Goal: Transaction & Acquisition: Obtain resource

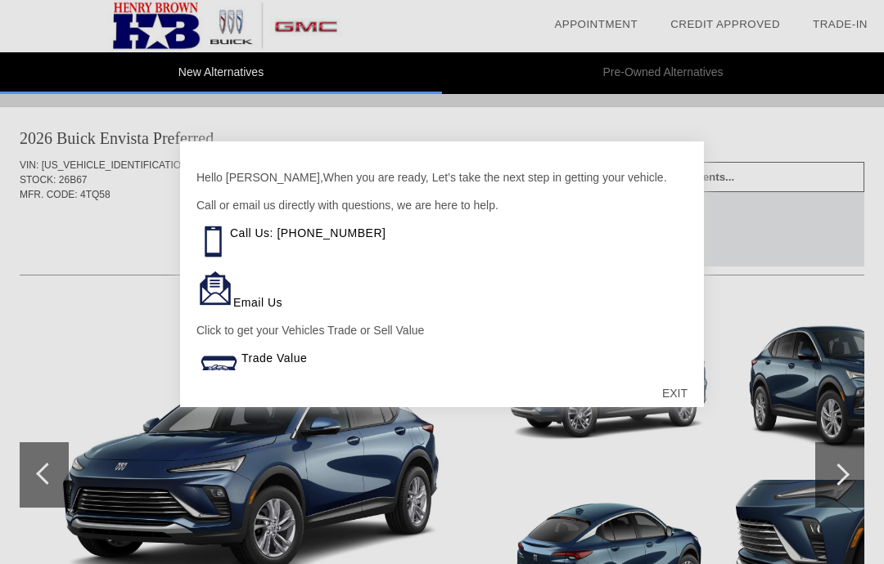
click at [780, 142] on div at bounding box center [442, 282] width 884 height 564
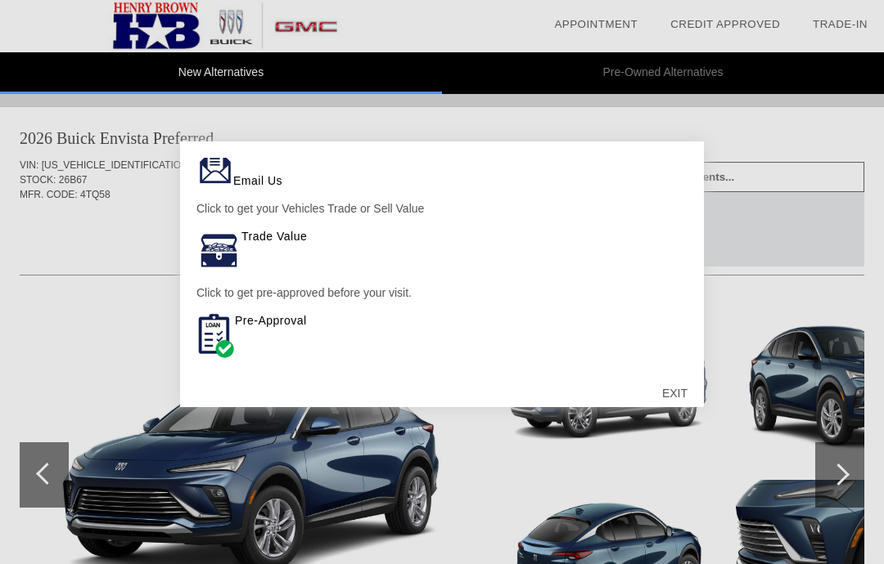
scroll to position [122, 0]
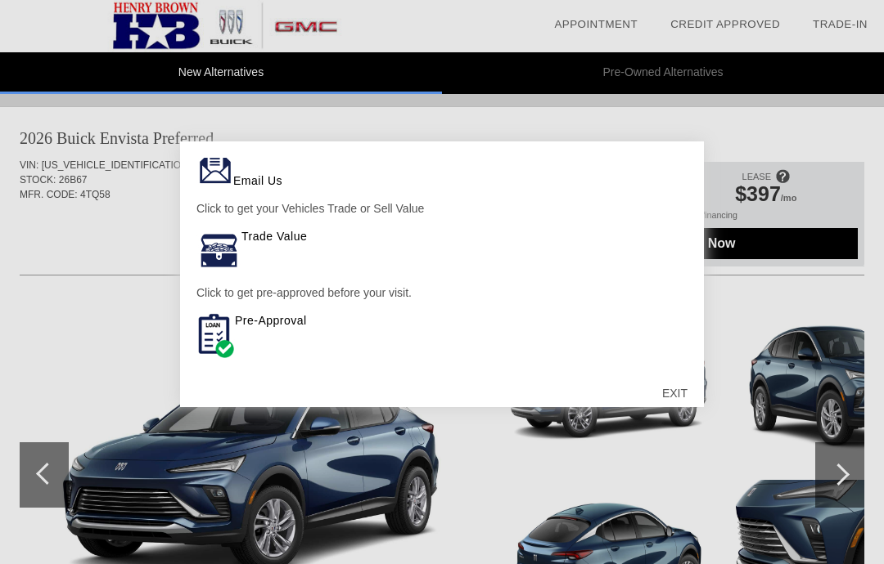
click at [758, 358] on div at bounding box center [442, 282] width 884 height 564
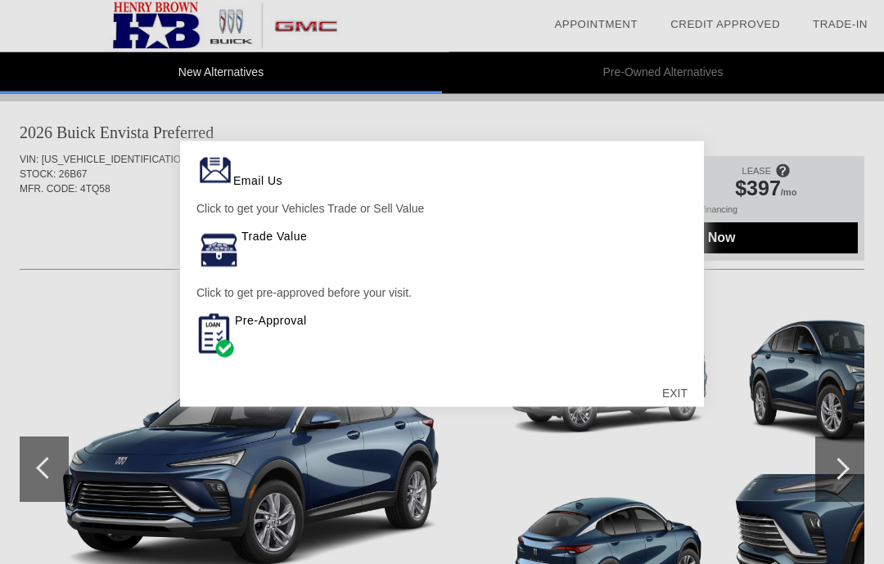
scroll to position [0, 0]
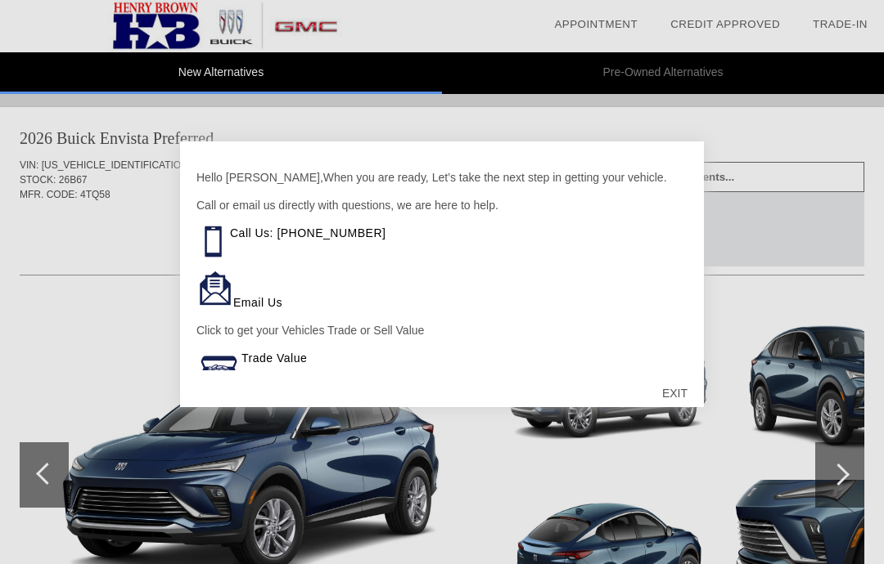
scroll to position [761, 0]
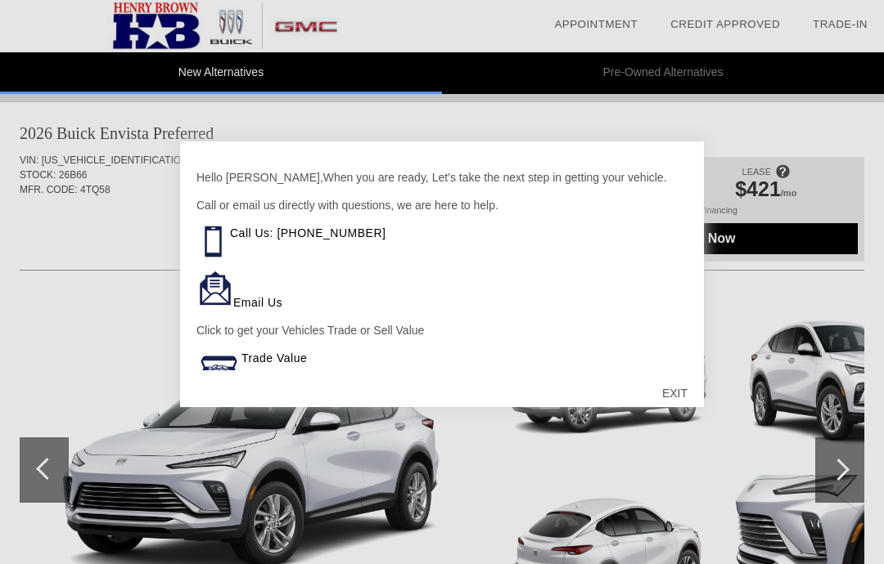
click at [848, 468] on div at bounding box center [442, 282] width 884 height 564
click at [677, 395] on div "EXIT" at bounding box center [674, 393] width 58 height 49
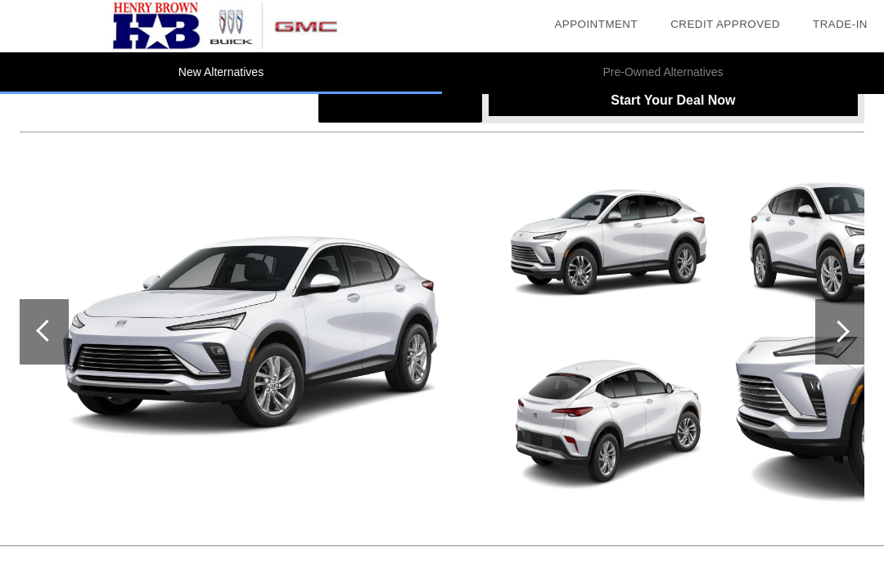
scroll to position [887, 0]
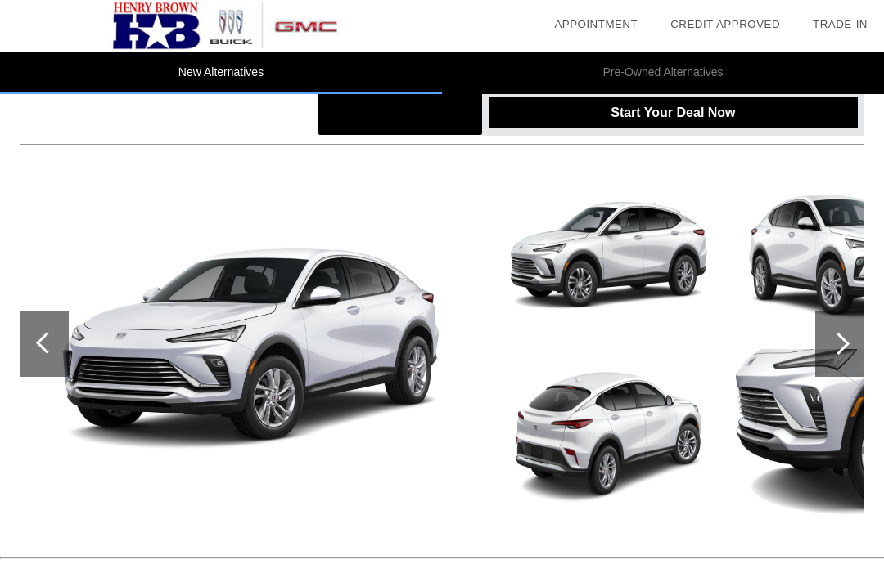
click at [845, 348] on div at bounding box center [838, 344] width 22 height 22
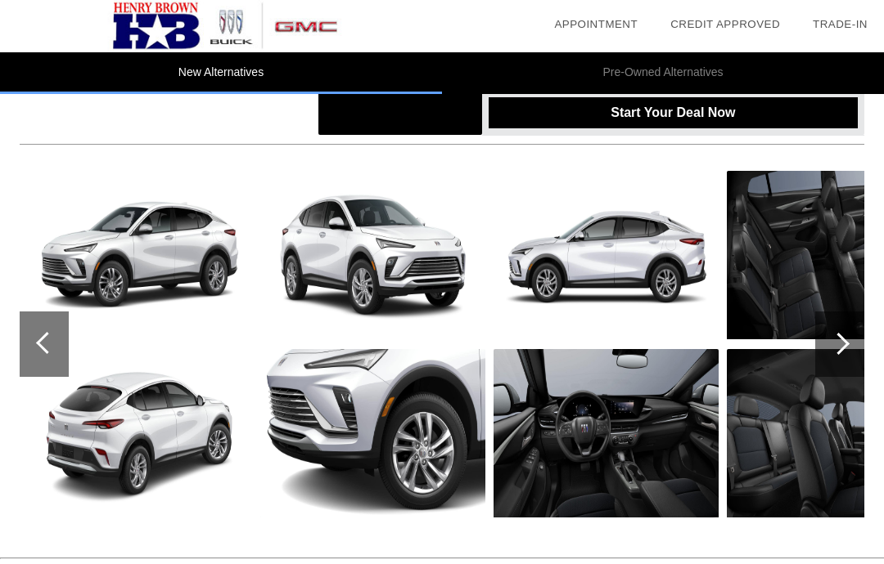
click at [641, 431] on img at bounding box center [605, 433] width 225 height 169
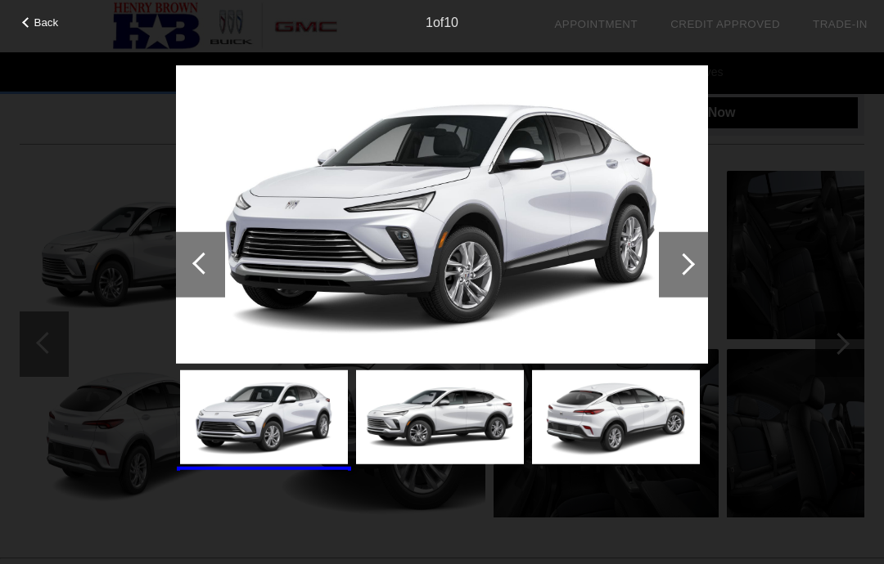
click at [688, 271] on div at bounding box center [683, 264] width 49 height 65
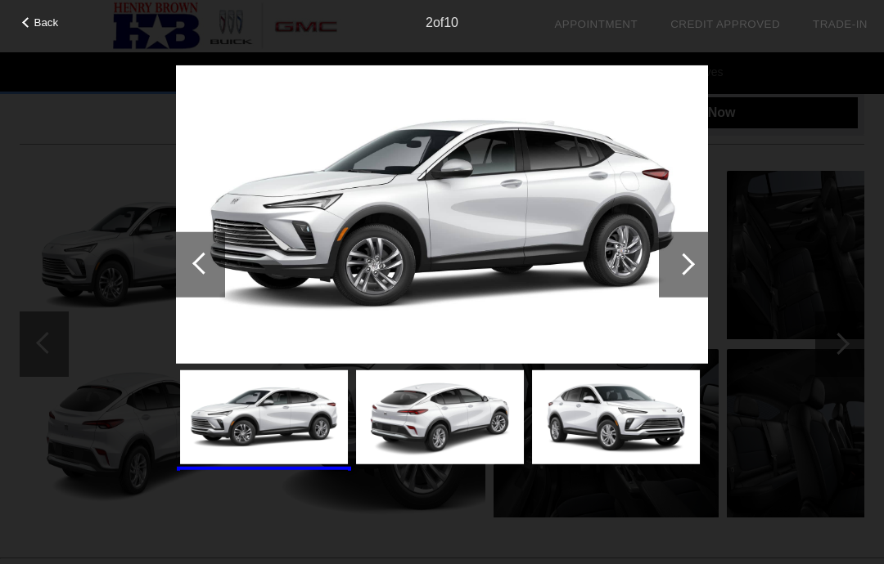
click at [672, 270] on div at bounding box center [683, 264] width 49 height 65
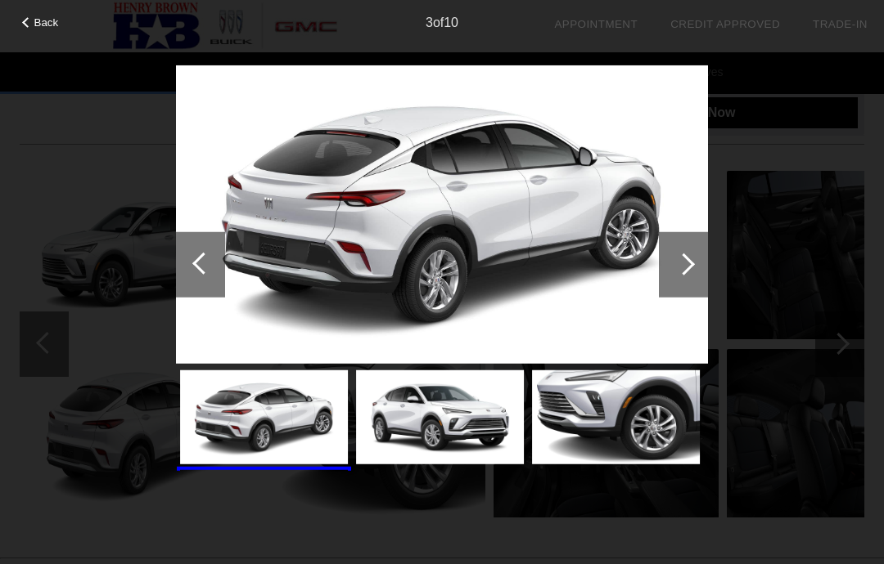
click at [691, 264] on div at bounding box center [683, 264] width 22 height 22
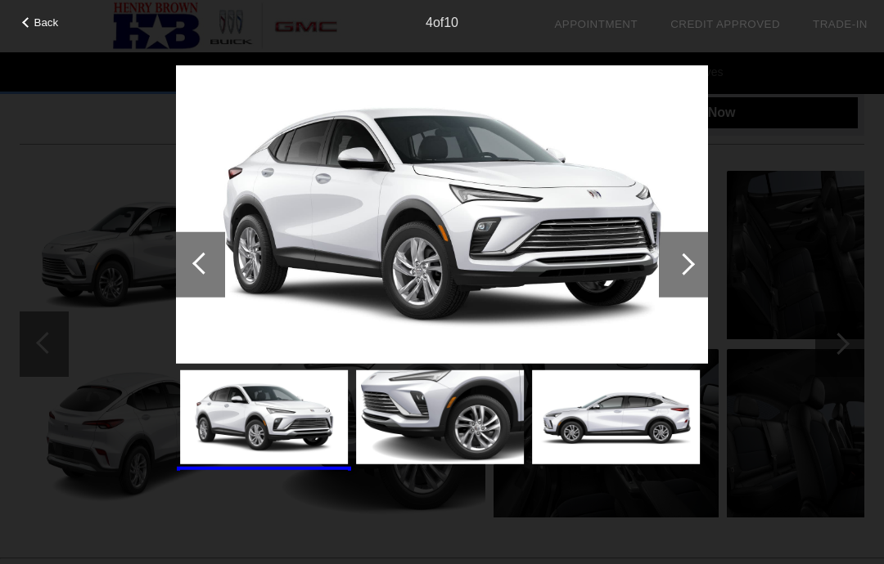
click at [694, 268] on div at bounding box center [683, 264] width 49 height 65
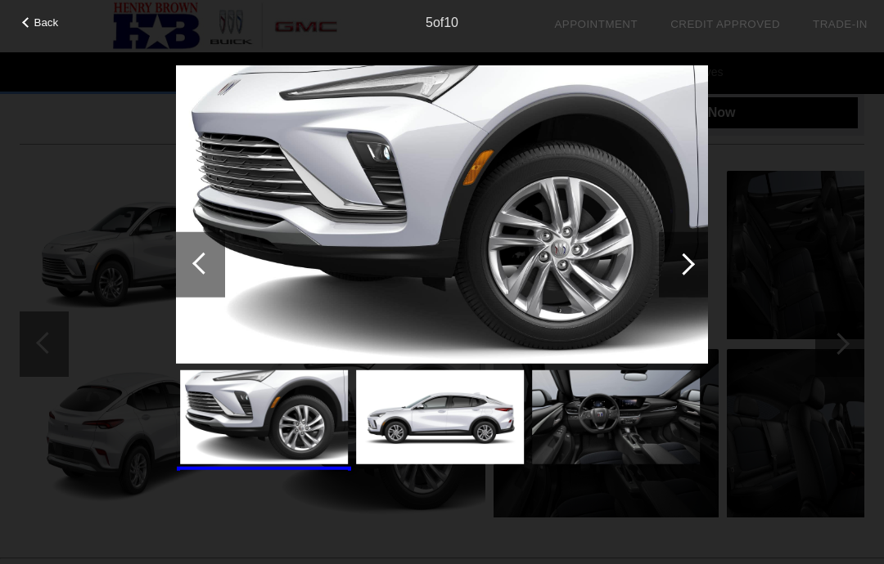
click at [699, 263] on div at bounding box center [683, 264] width 49 height 65
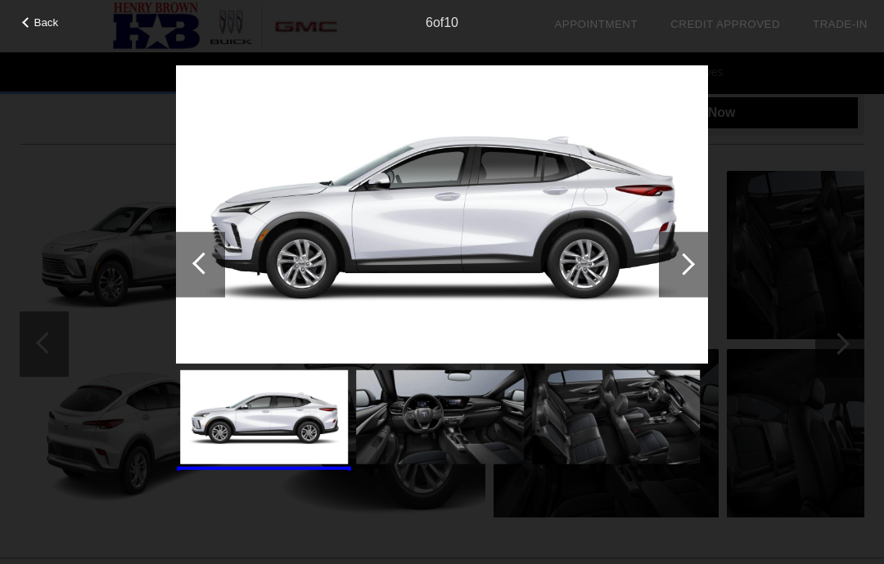
click at [687, 269] on div at bounding box center [683, 264] width 22 height 22
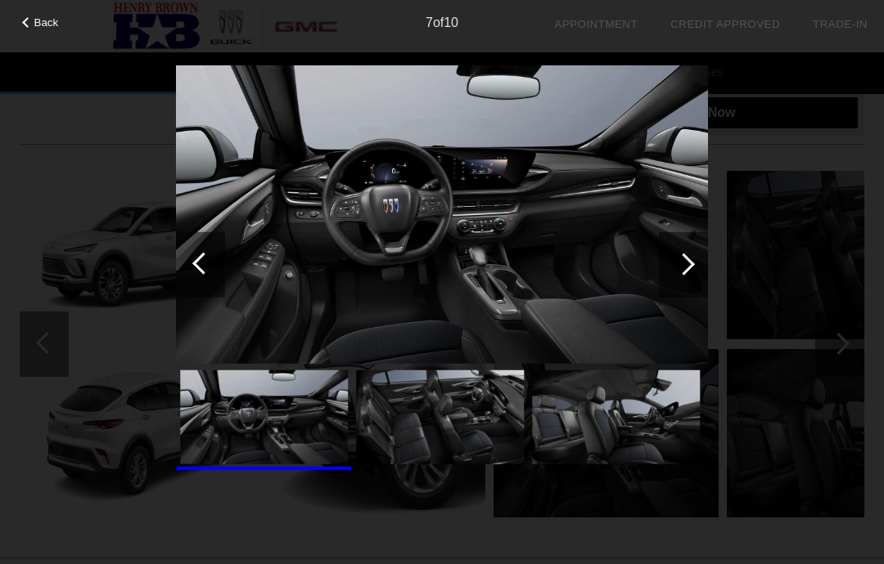
click at [477, 418] on img at bounding box center [440, 418] width 168 height 94
click at [466, 433] on img at bounding box center [440, 418] width 168 height 94
click at [634, 434] on img at bounding box center [616, 418] width 168 height 94
click at [692, 268] on div at bounding box center [683, 264] width 49 height 65
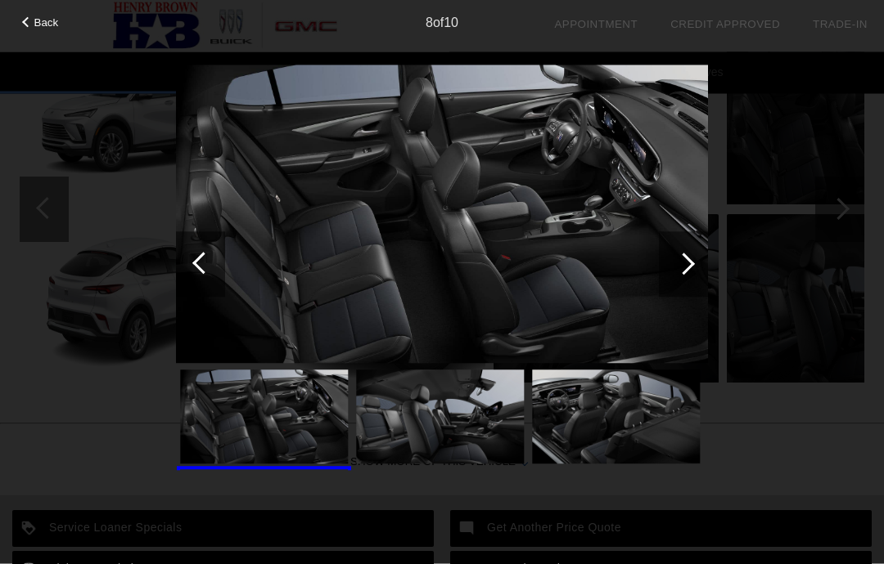
scroll to position [1024, 0]
click at [473, 438] on img at bounding box center [440, 418] width 168 height 94
click at [681, 271] on div at bounding box center [683, 264] width 22 height 22
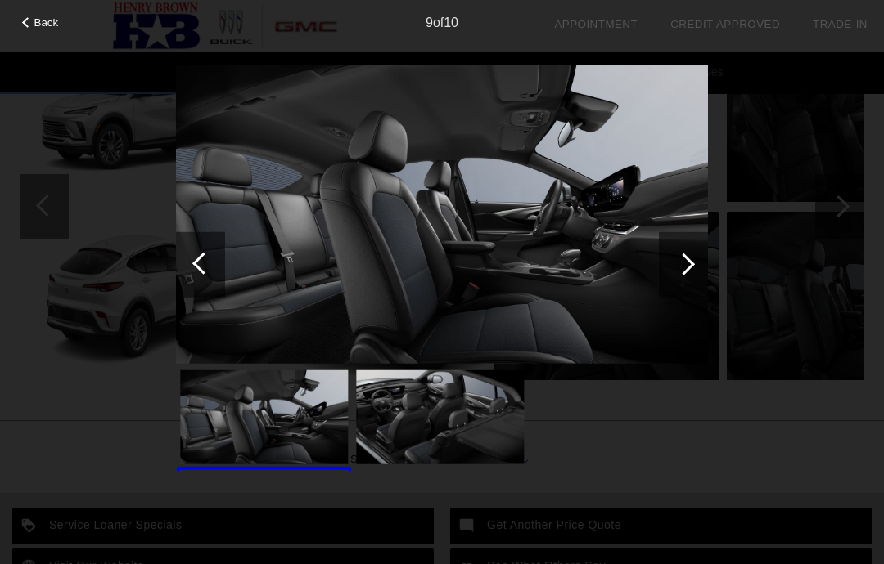
click at [700, 256] on div at bounding box center [683, 264] width 49 height 65
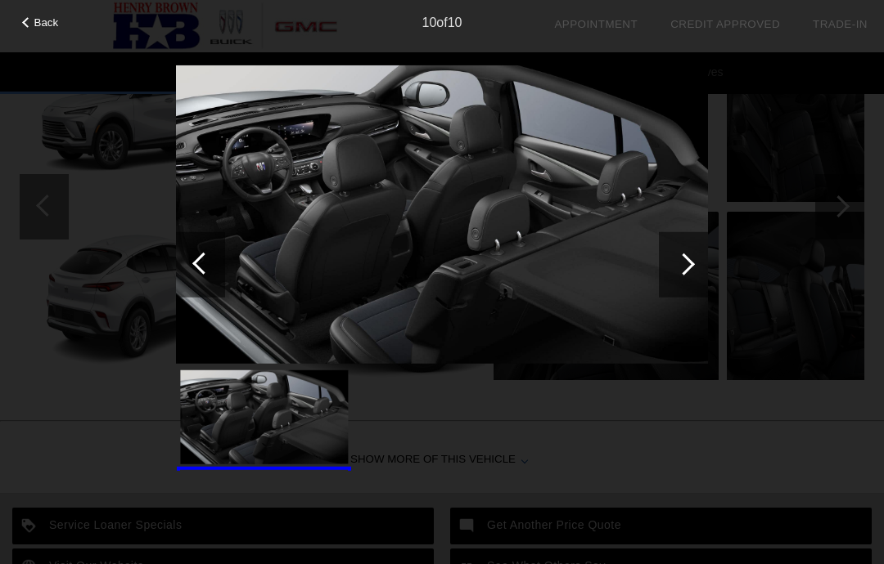
click at [699, 272] on div at bounding box center [683, 264] width 49 height 65
click at [693, 258] on div at bounding box center [683, 264] width 49 height 65
click at [690, 268] on div at bounding box center [683, 264] width 22 height 22
